Goal: Information Seeking & Learning: Learn about a topic

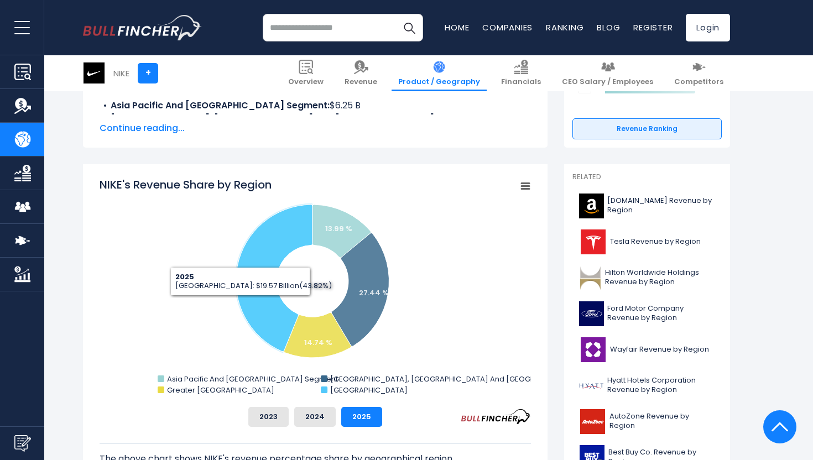
scroll to position [280, 0]
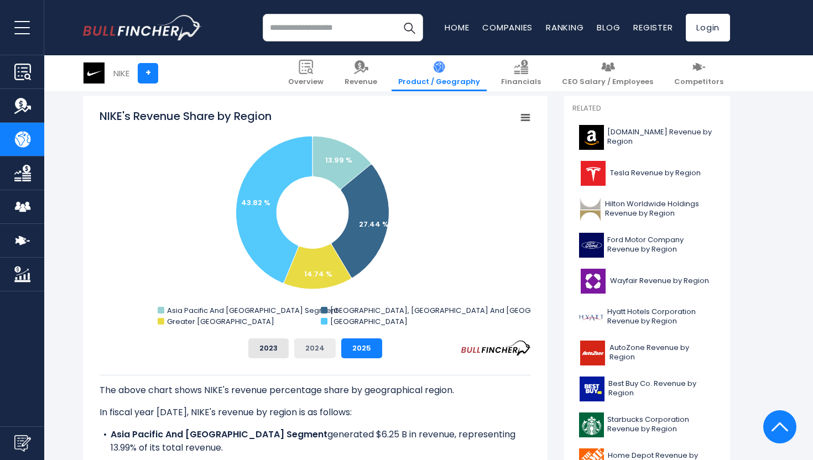
click at [309, 344] on button "2024" at bounding box center [314, 348] width 41 height 20
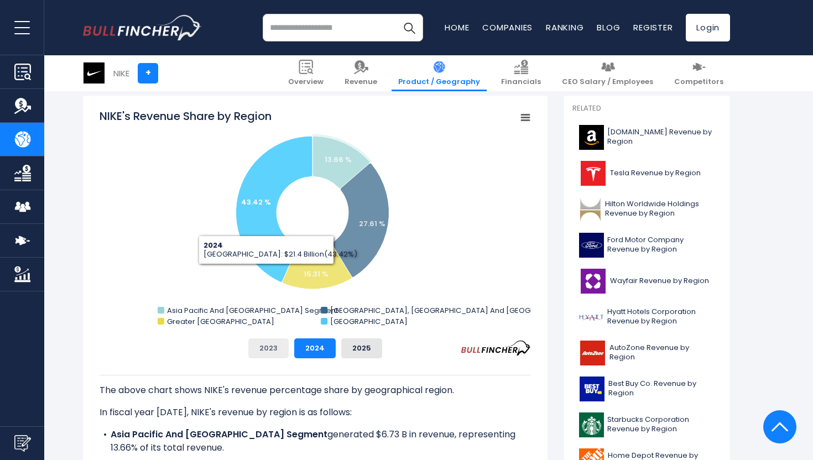
click at [271, 346] on button "2023" at bounding box center [268, 348] width 40 height 20
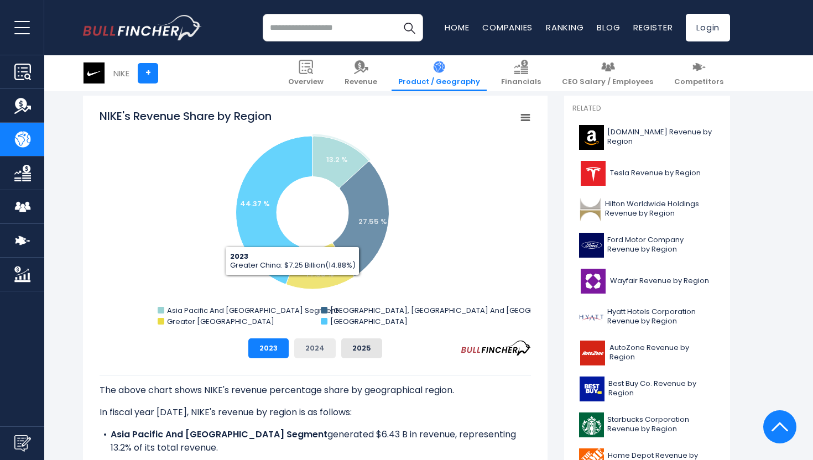
click at [317, 339] on button "2024" at bounding box center [314, 348] width 41 height 20
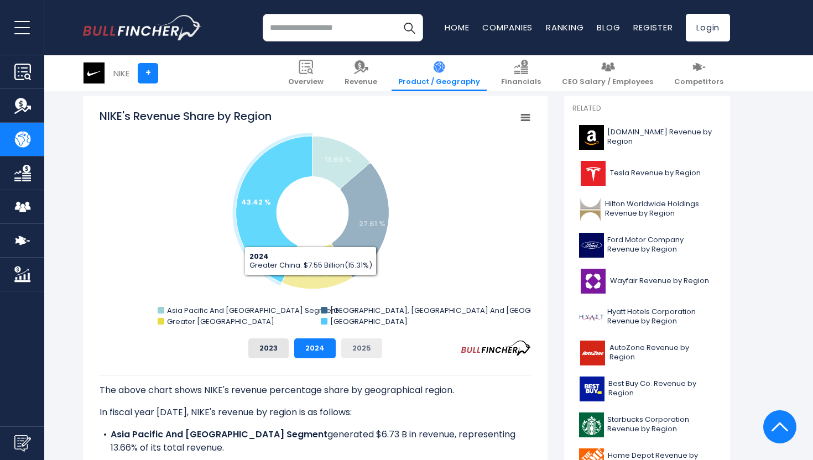
click at [354, 343] on button "2025" at bounding box center [361, 348] width 41 height 20
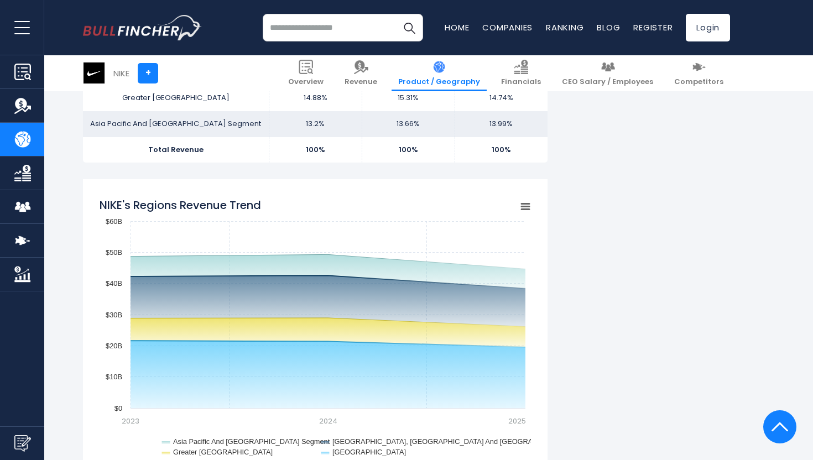
scroll to position [900, 0]
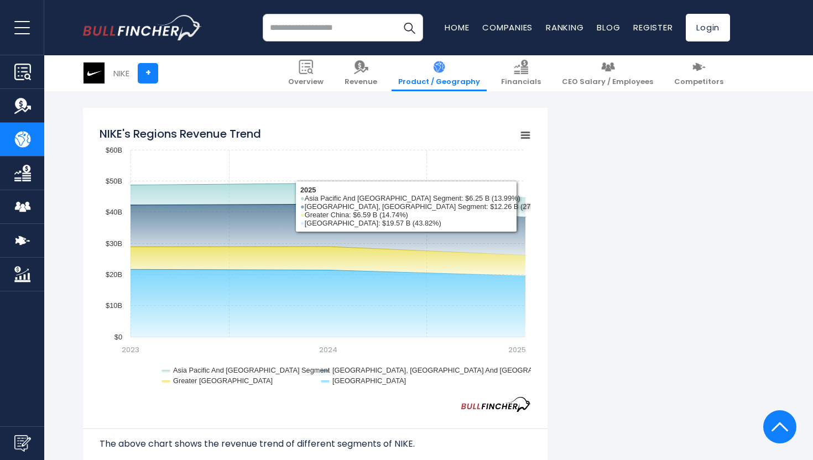
click at [524, 133] on icon "NIKE's Regions Revenue Trend" at bounding box center [525, 136] width 8 height 6
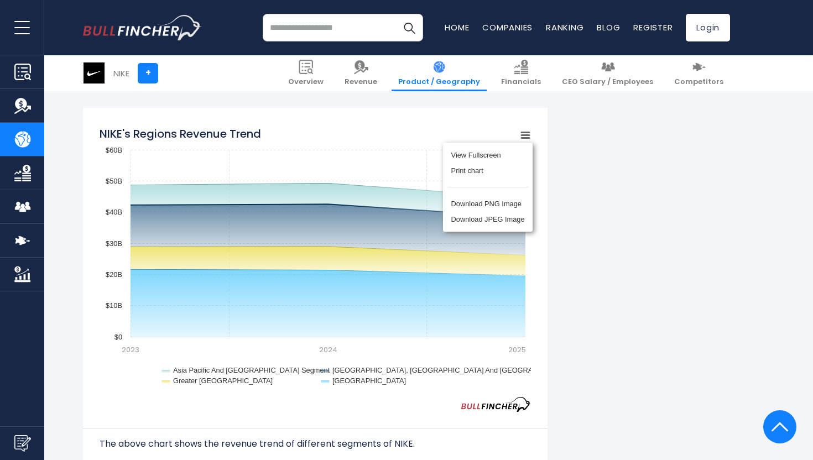
click at [315, 207] on rect "NIKE's Regions Revenue Trend" at bounding box center [315, 259] width 431 height 276
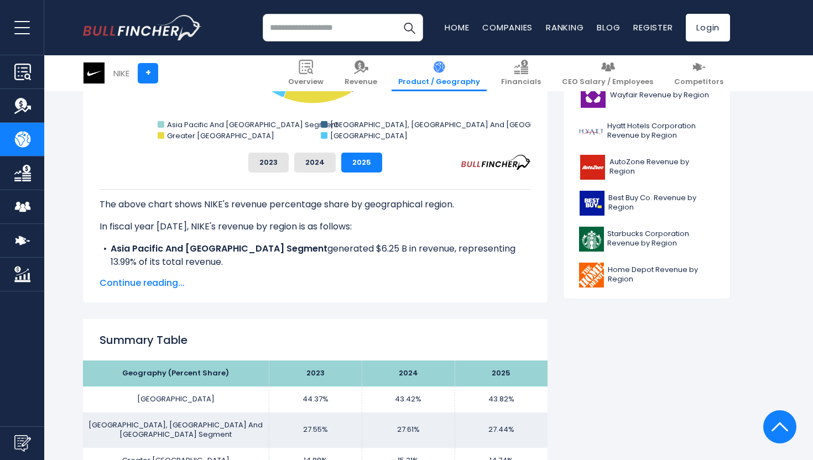
scroll to position [466, 0]
click at [171, 281] on span "Continue reading..." at bounding box center [315, 283] width 431 height 13
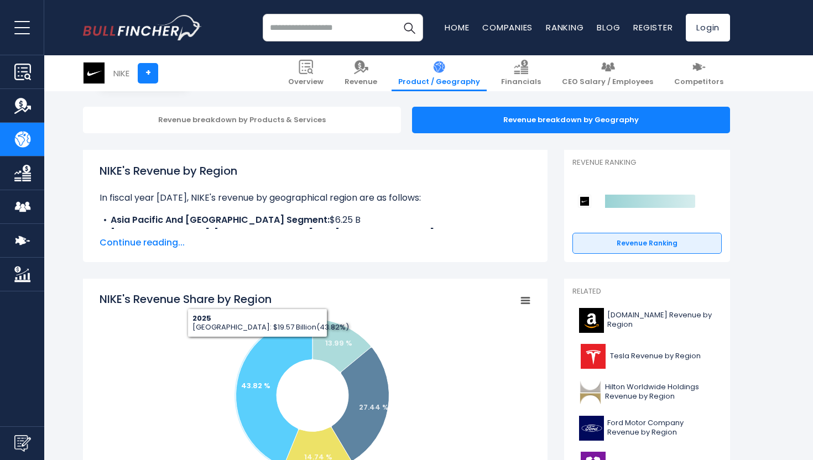
scroll to position [95, 0]
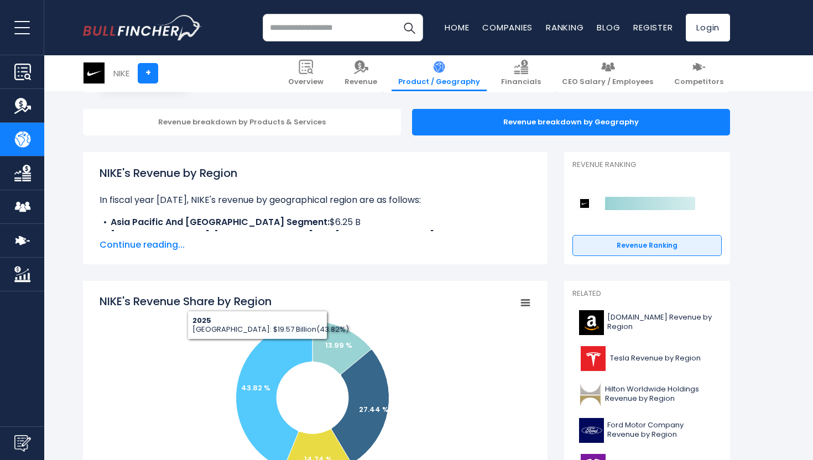
click at [158, 246] on span "Continue reading..." at bounding box center [315, 244] width 431 height 13
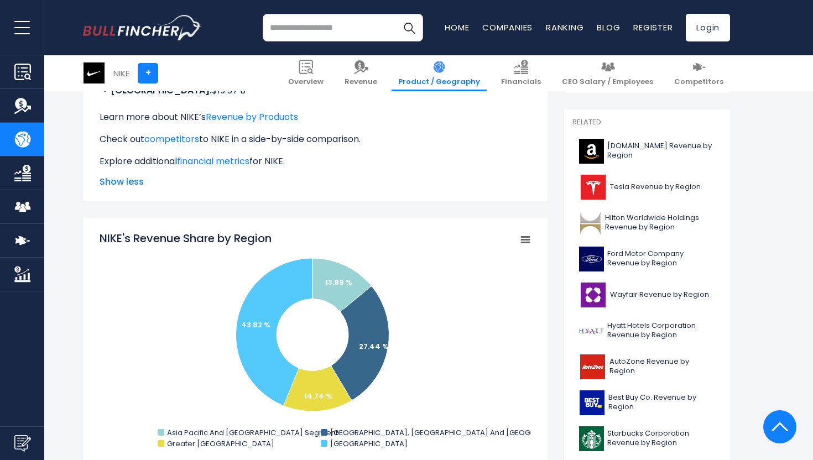
scroll to position [315, 0]
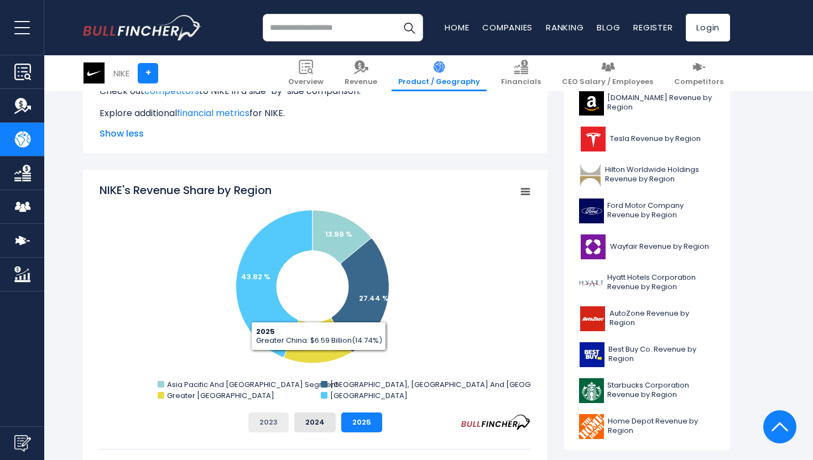
click at [280, 422] on button "2023" at bounding box center [268, 422] width 40 height 20
